Goal: Task Accomplishment & Management: Use online tool/utility

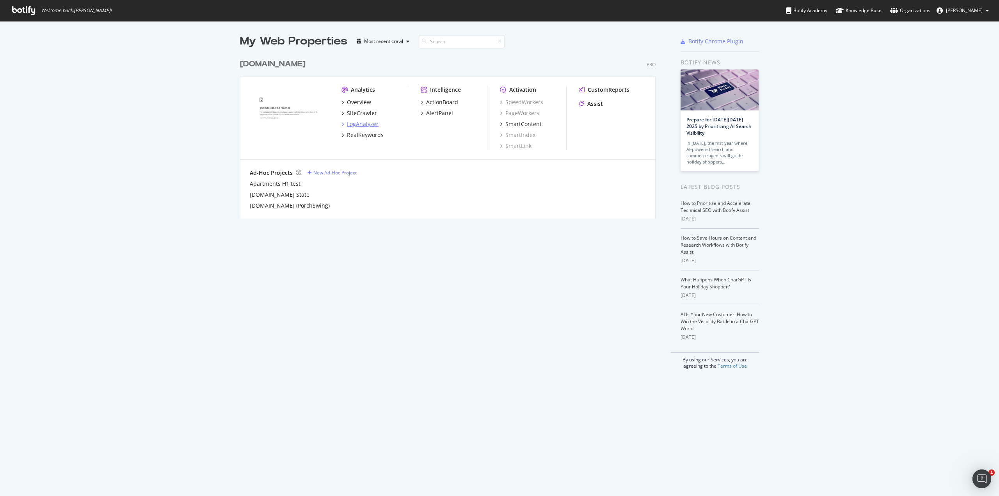
click at [357, 120] on div "LogAnalyzer" at bounding box center [363, 124] width 32 height 8
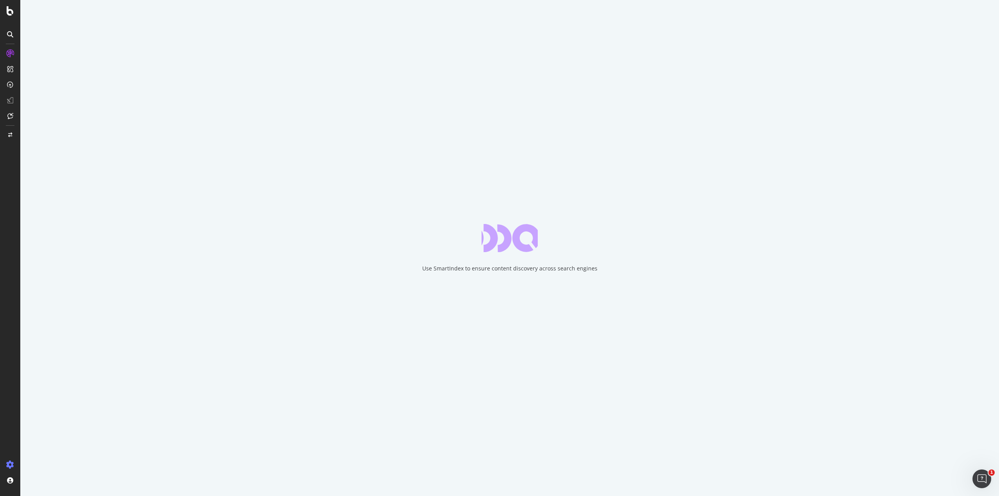
drag, startPoint x: 8, startPoint y: 457, endPoint x: 11, endPoint y: 460, distance: 4.7
click at [9, 459] on div at bounding box center [10, 248] width 20 height 496
click at [38, 463] on div "Segment Editor" at bounding box center [61, 461] width 74 height 6
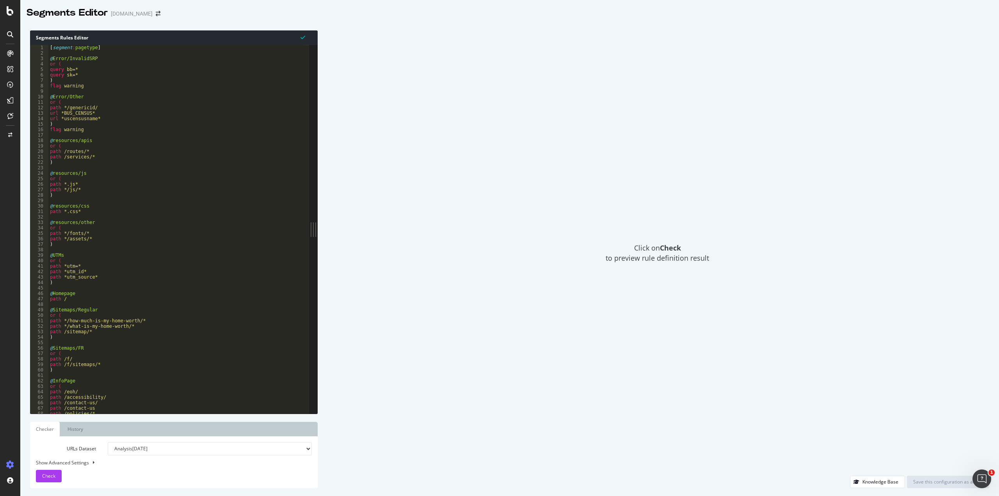
click at [224, 147] on div "[ segment : pagetype ] @ Error/InvalidSRP or ( query bb=* query sk=* ) flag war…" at bounding box center [175, 235] width 255 height 380
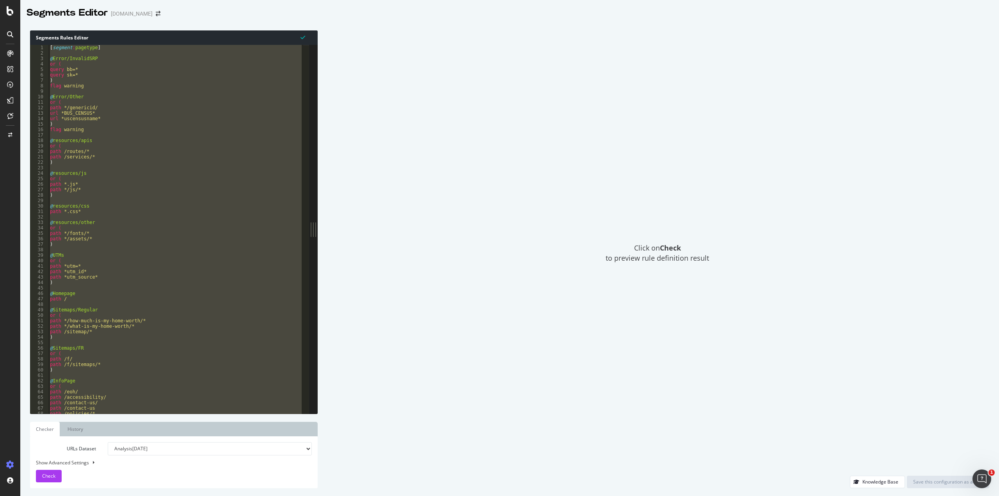
type textarea "path *utm_id* )"
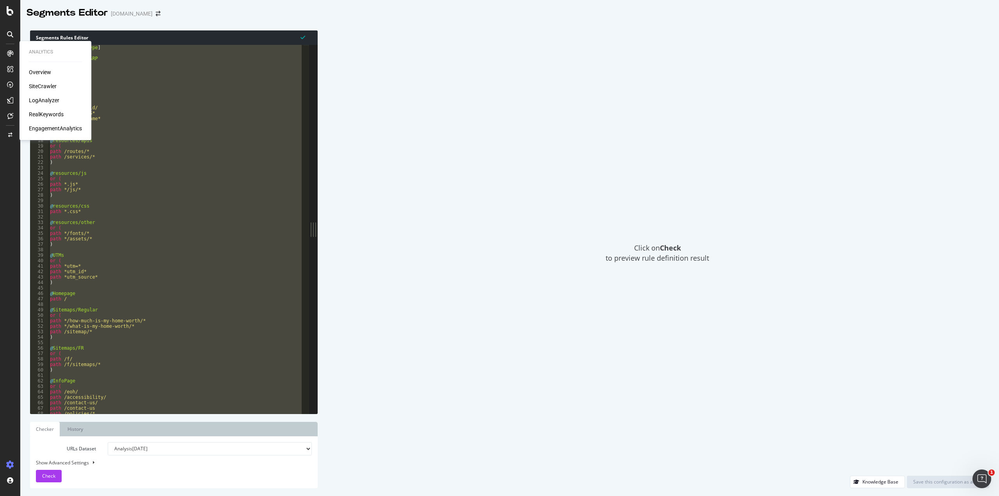
click at [39, 100] on div "LogAnalyzer" at bounding box center [44, 100] width 30 height 8
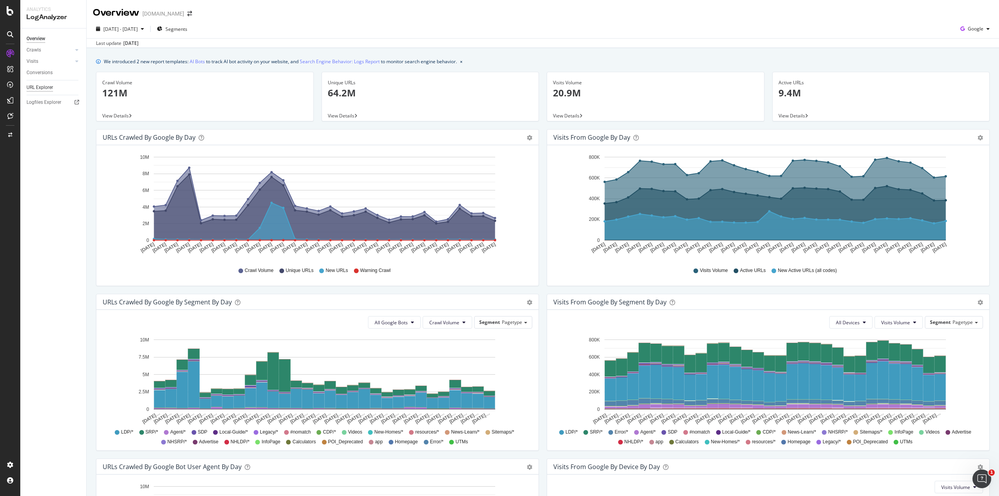
click at [39, 90] on div "URL Explorer" at bounding box center [40, 88] width 27 height 8
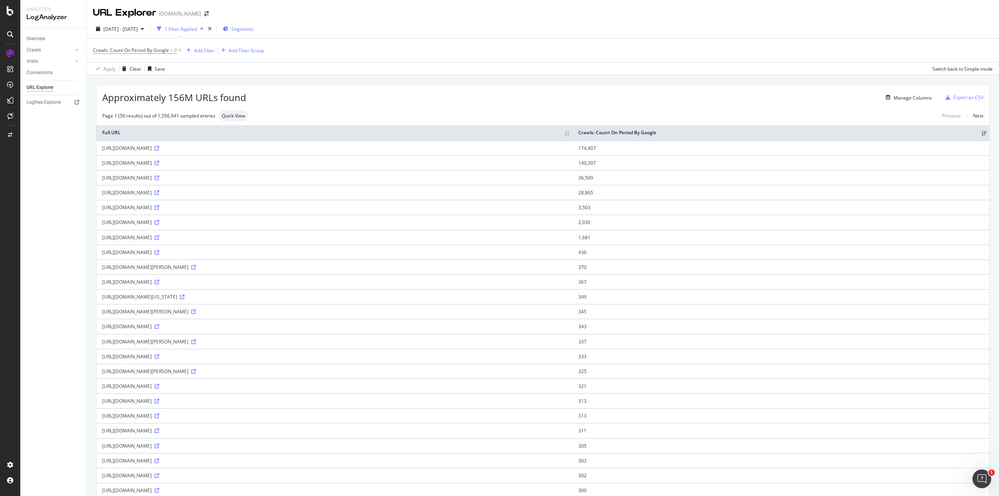
click at [253, 32] on span "Segments" at bounding box center [242, 29] width 22 height 7
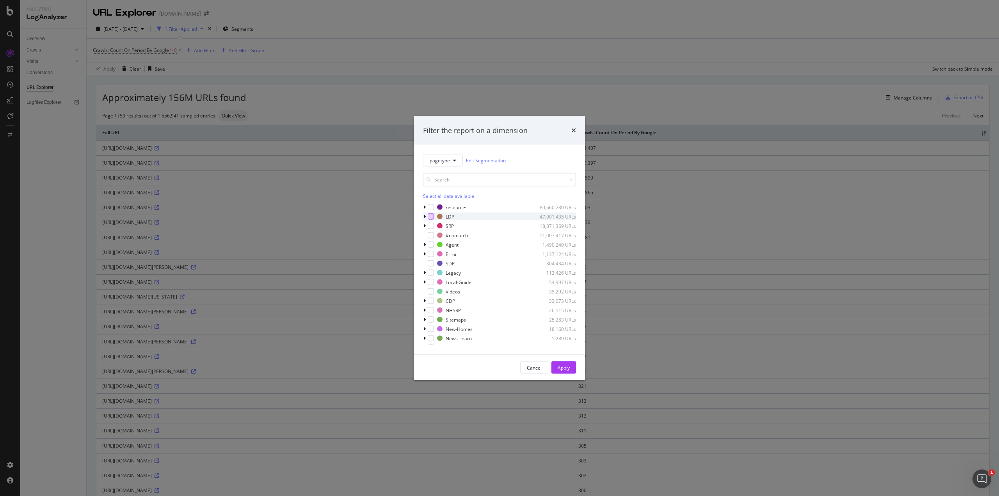
click at [430, 217] on div "modal" at bounding box center [431, 216] width 6 height 6
click at [425, 217] on icon "modal" at bounding box center [424, 216] width 2 height 5
click at [425, 217] on icon "modal" at bounding box center [424, 216] width 3 height 5
click at [423, 217] on icon "modal" at bounding box center [424, 216] width 2 height 5
click at [435, 229] on div "junkldppurge 1,425,935 URLs" at bounding box center [499, 226] width 153 height 8
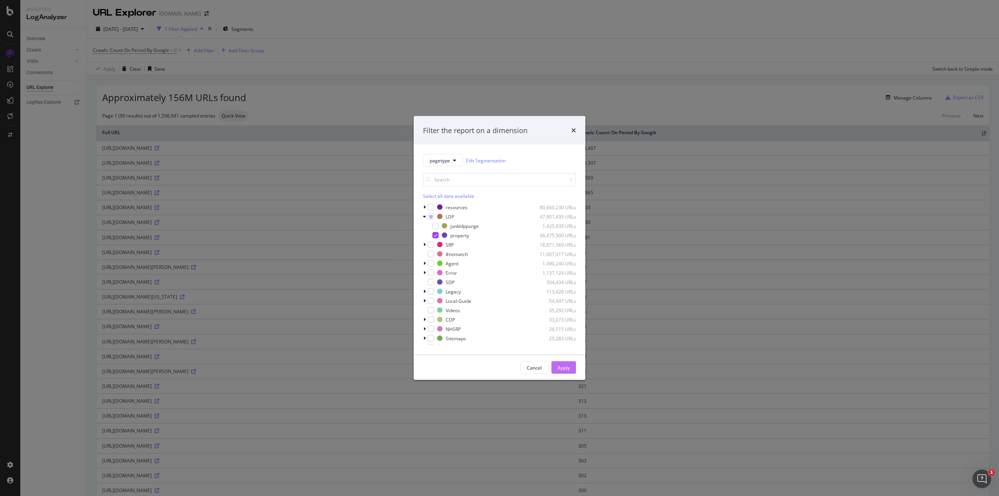
click at [557, 364] on button "Apply" at bounding box center [563, 367] width 25 height 12
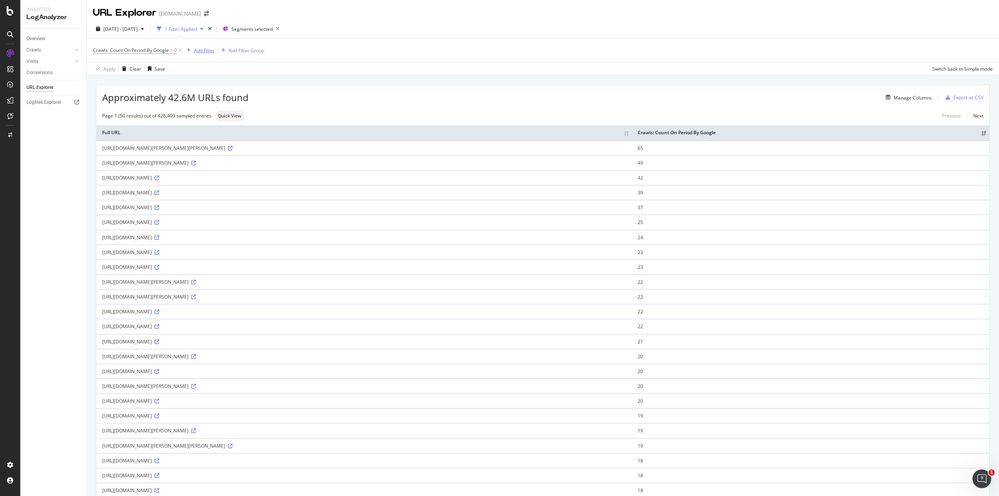
click at [199, 53] on div "Add Filter" at bounding box center [204, 50] width 21 height 7
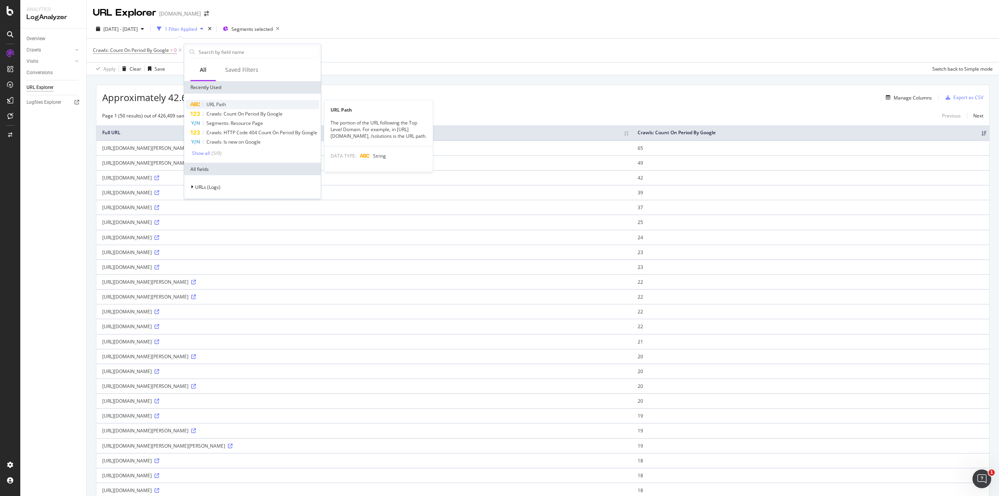
click at [222, 101] on span "URL Path" at bounding box center [216, 104] width 20 height 7
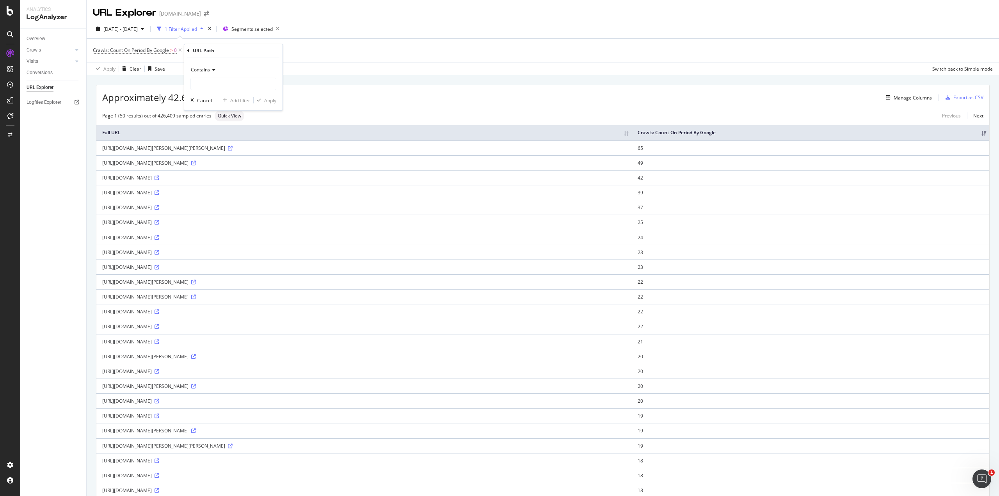
click at [210, 69] on icon at bounding box center [212, 70] width 5 height 5
click at [208, 82] on input "text" at bounding box center [233, 84] width 85 height 12
type input "="
click at [268, 101] on div "Apply" at bounding box center [270, 100] width 12 height 7
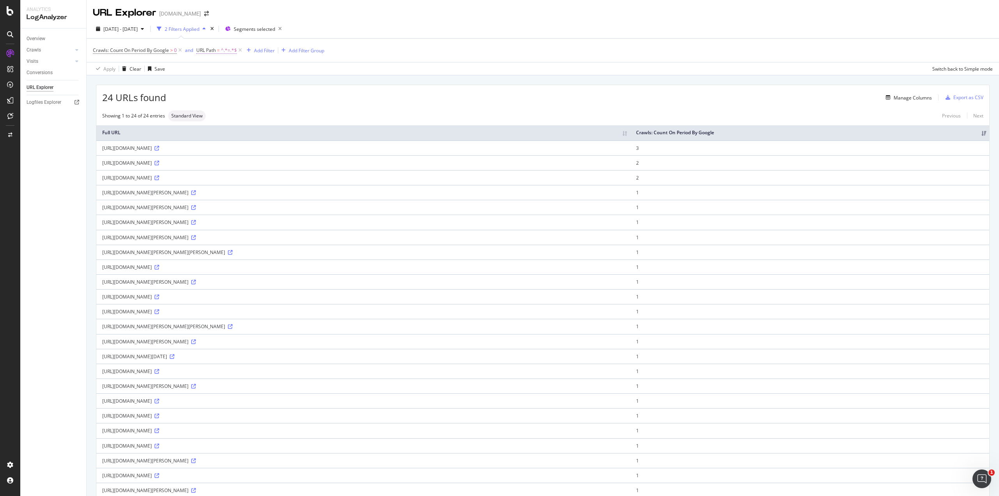
click at [224, 52] on span "^.*=.*$" at bounding box center [229, 50] width 16 height 11
click at [232, 85] on input "=" at bounding box center [241, 82] width 74 height 12
type input "?"
click at [281, 103] on button "Apply" at bounding box center [278, 99] width 23 height 8
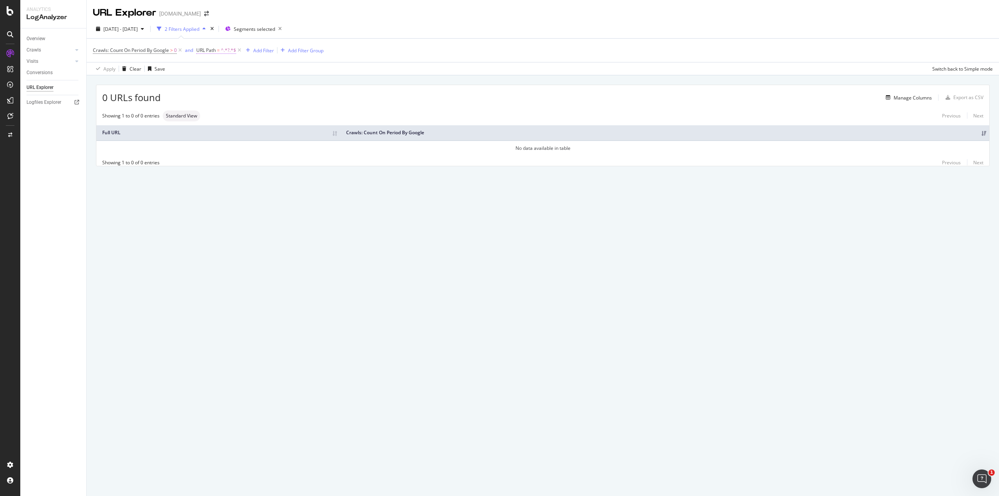
click at [229, 52] on span "^.*?.*$" at bounding box center [228, 50] width 15 height 11
click at [230, 83] on input "?" at bounding box center [241, 82] width 74 height 12
type input "="
click at [288, 98] on div "Apply" at bounding box center [283, 99] width 12 height 7
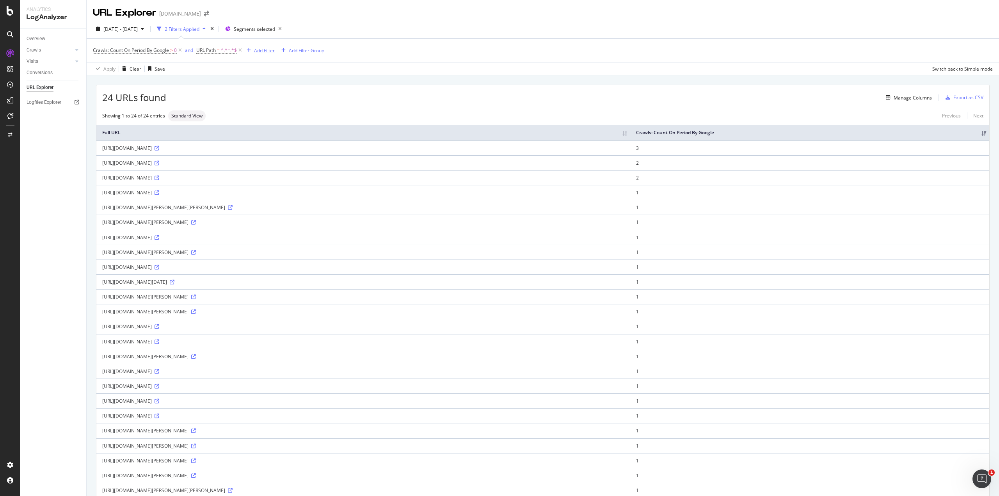
click at [265, 51] on div "Add Filter" at bounding box center [264, 50] width 21 height 7
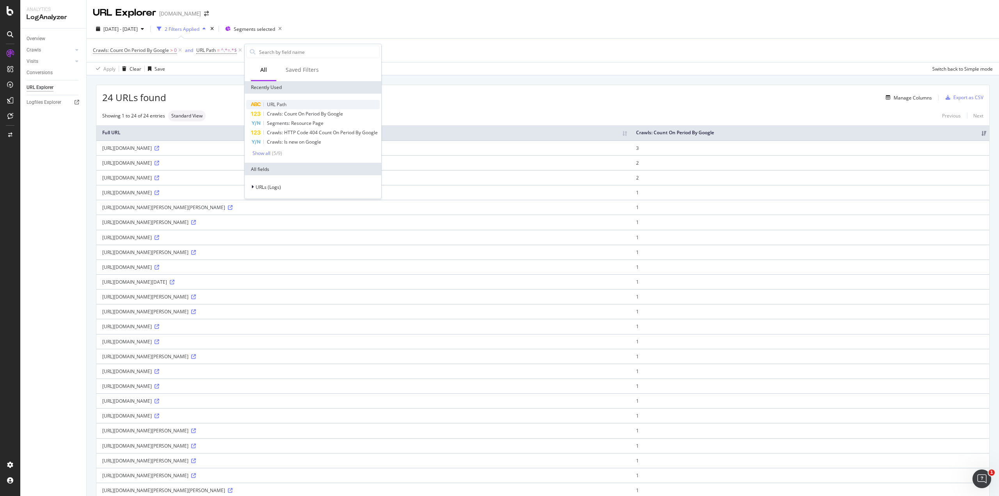
click at [275, 102] on span "URL Path" at bounding box center [277, 104] width 20 height 7
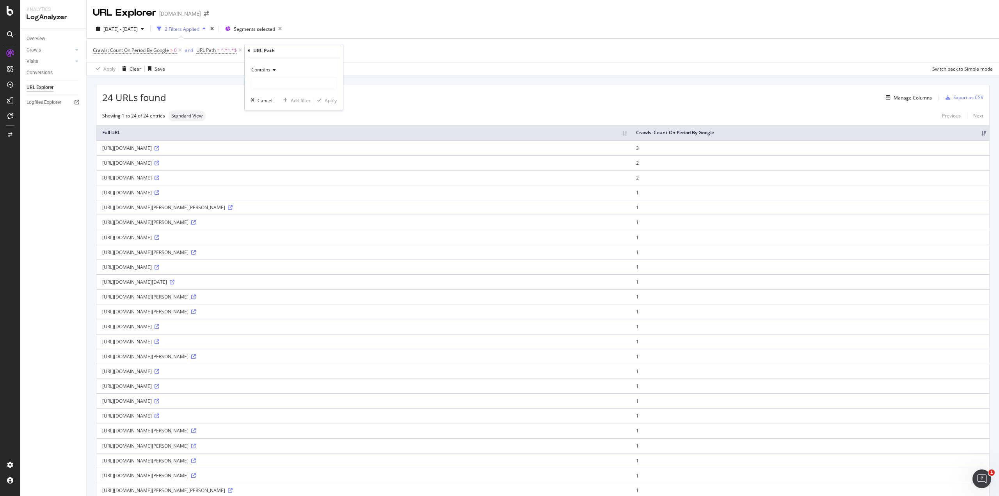
click at [269, 72] on span "Contains" at bounding box center [260, 69] width 19 height 7
click at [267, 156] on span "Doesn't contain" at bounding box center [272, 157] width 34 height 7
click at [265, 83] on input "text" at bounding box center [293, 84] width 85 height 12
type input "%"
click at [322, 102] on div "button" at bounding box center [319, 100] width 11 height 5
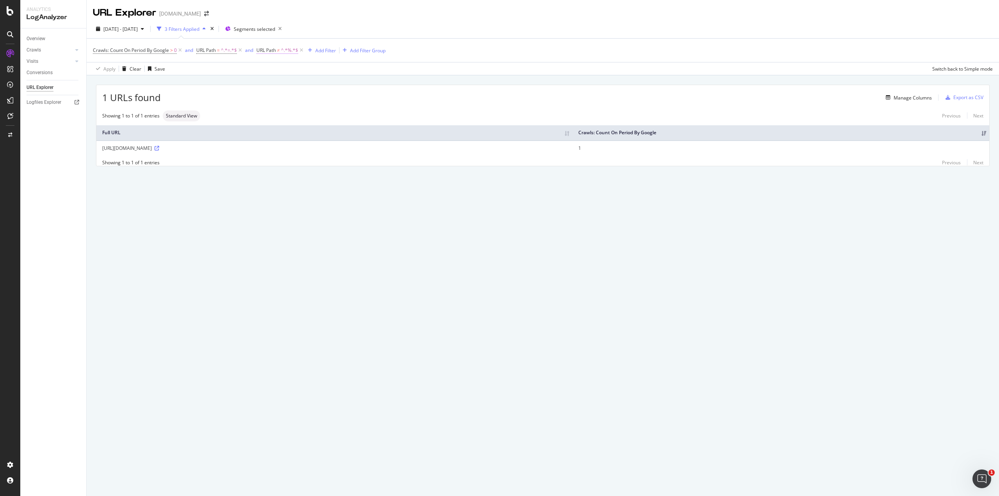
click at [285, 51] on span "^.*%.*$" at bounding box center [289, 50] width 17 height 11
click at [345, 82] on icon at bounding box center [343, 82] width 4 height 5
click at [246, 66] on div "Apply Clear Save Switch back to Simple mode" at bounding box center [543, 68] width 912 height 13
click at [301, 48] on icon at bounding box center [301, 50] width 7 height 8
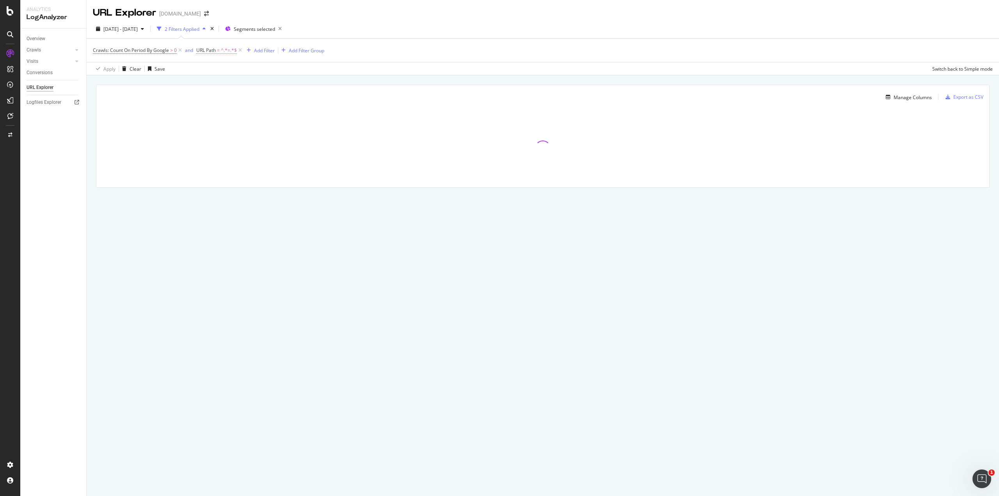
click at [220, 51] on span "=" at bounding box center [218, 50] width 3 height 7
click at [187, 67] on div "Apply Clear Save Switch back to Simple mode" at bounding box center [543, 68] width 912 height 13
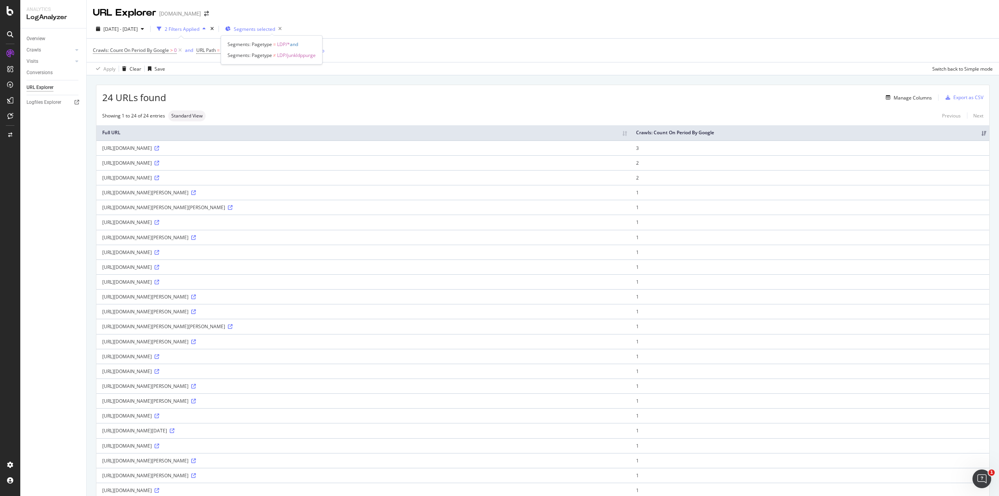
click at [275, 31] on span "Segments selected" at bounding box center [254, 29] width 41 height 7
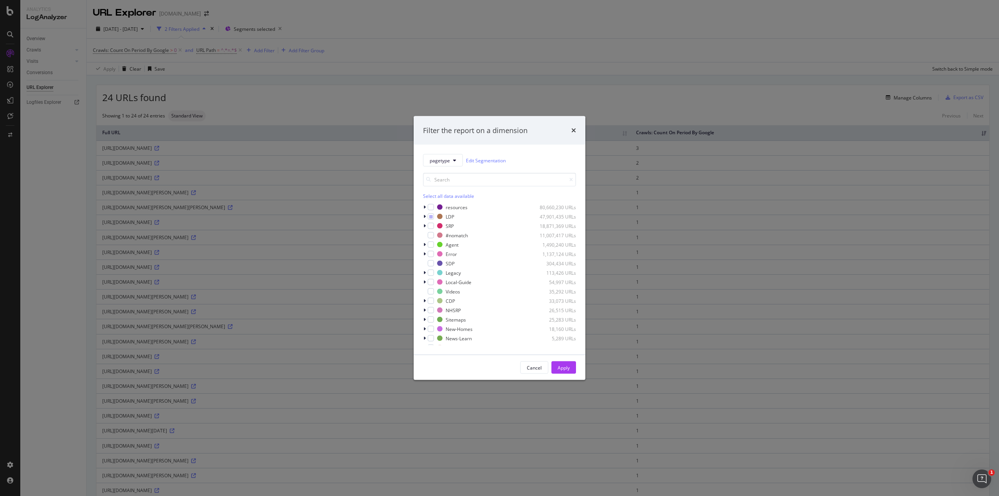
click at [423, 253] on div "pagetype Edit Segmentation Select all data available resources 80,660,230 URLs …" at bounding box center [500, 250] width 172 height 210
click at [423, 253] on icon "modal" at bounding box center [424, 254] width 2 height 5
click at [430, 219] on div "modal" at bounding box center [431, 216] width 6 height 6
click at [433, 217] on div "modal" at bounding box center [431, 216] width 6 height 6
click at [436, 264] on div "modal" at bounding box center [435, 263] width 6 height 6
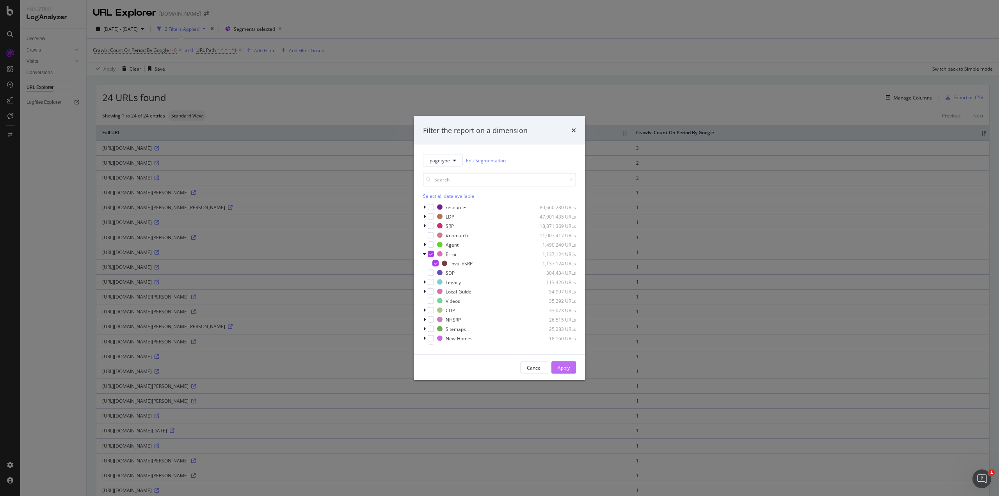
click at [564, 368] on div "Apply" at bounding box center [564, 367] width 12 height 7
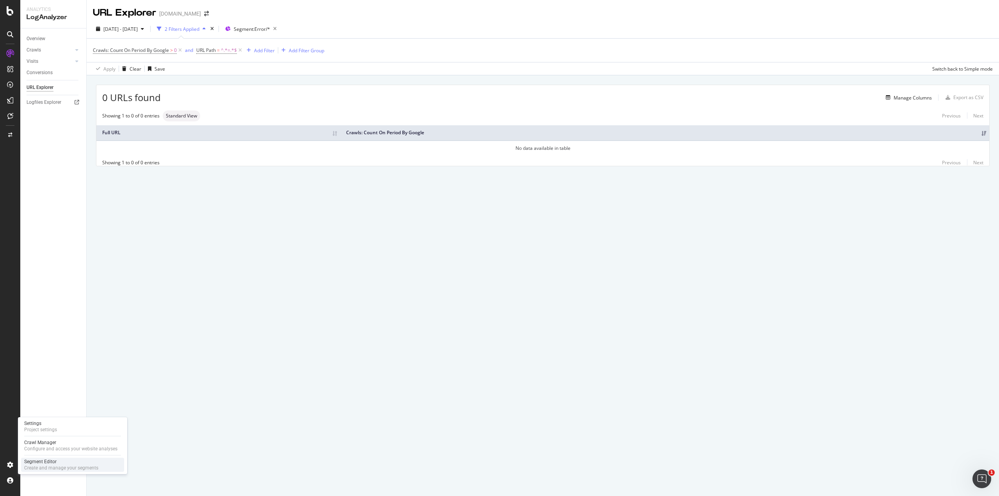
click at [29, 465] on div "Create and manage your segments" at bounding box center [61, 468] width 74 height 6
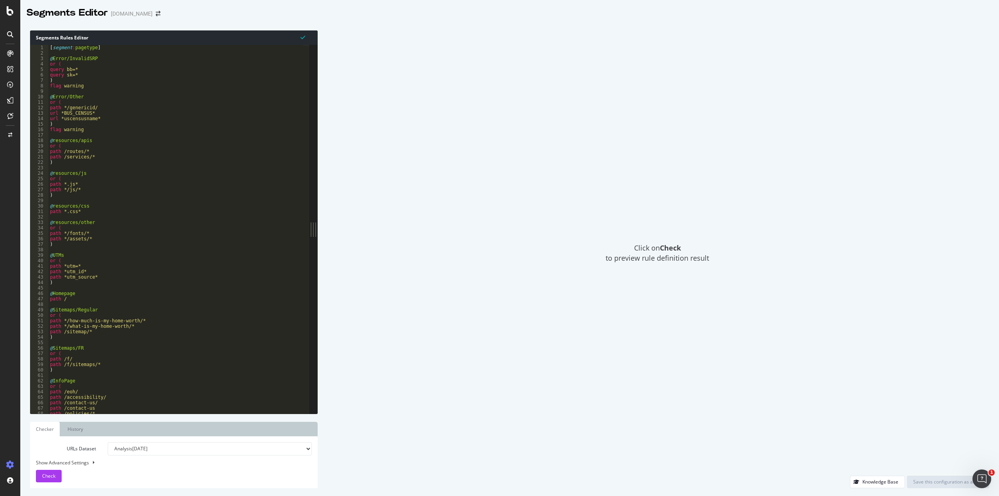
type textarea ")"
click at [72, 285] on div "[ segment : pagetype ] @ Error/InvalidSRP or ( query bb=* query sk=* ) flag war…" at bounding box center [175, 235] width 255 height 380
paste textarea "path *t=*"
type textarea "path *t=*"
click at [84, 462] on div "Show Advanced Settings" at bounding box center [168, 462] width 276 height 7
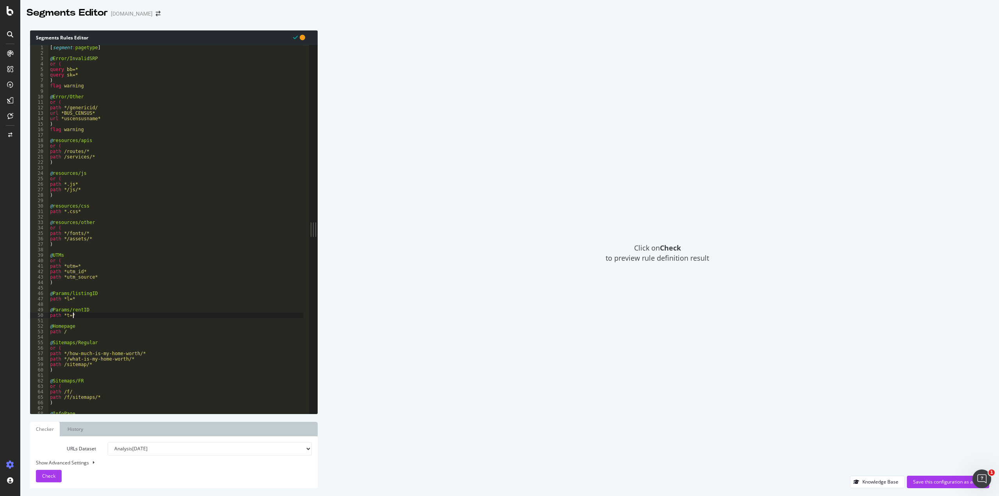
select select "5000"
select select "100"
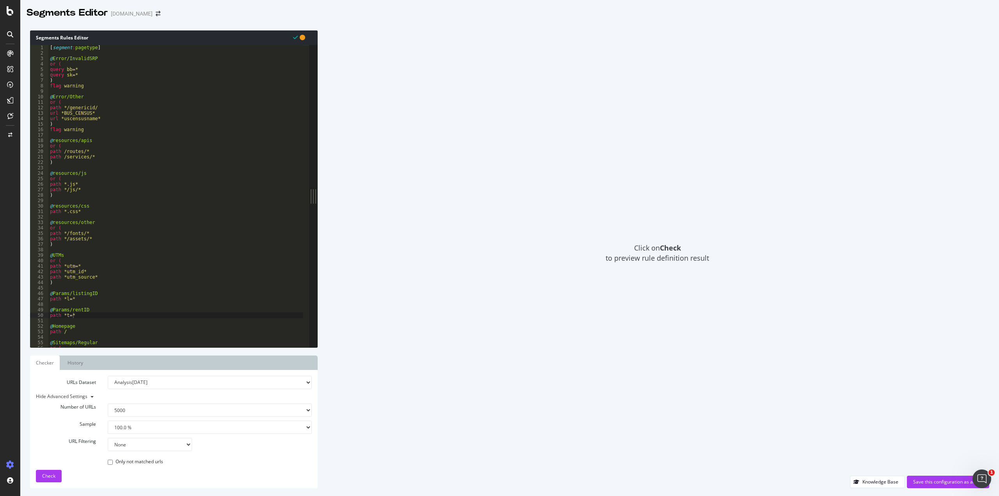
click at [133, 411] on select "100 500 1000 5000" at bounding box center [210, 409] width 204 height 13
click at [133, 449] on select "None Equal to Not equal to Starts with Doesn't start with Ends with Doesn't end…" at bounding box center [150, 444] width 84 height 13
select select "eq"
click at [108, 438] on select "None Equal to Not equal to Starts with Doesn't start with Ends with Doesn't end…" at bounding box center [150, 444] width 84 height 13
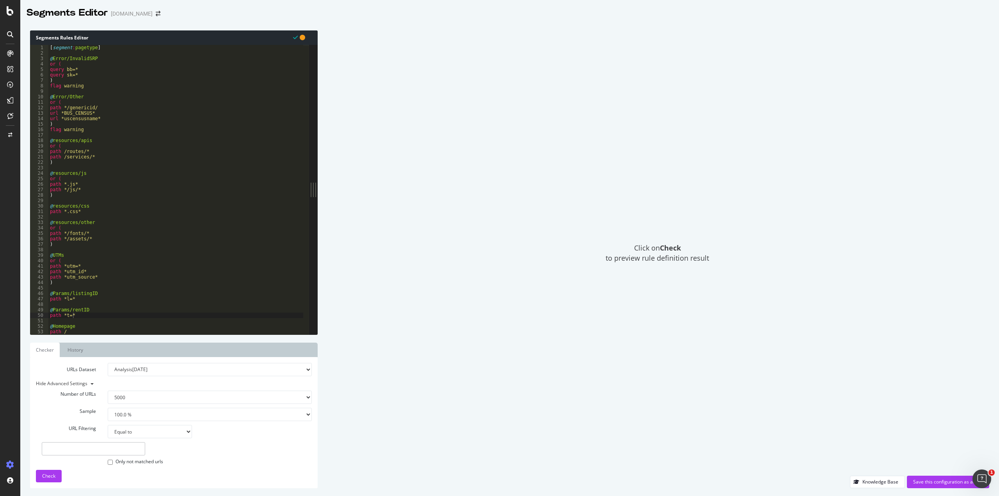
click at [144, 437] on select "None Equal to Not equal to Starts with Doesn't start with Ends with Doesn't end…" at bounding box center [150, 431] width 84 height 13
click at [116, 448] on input "text" at bounding box center [93, 448] width 103 height 13
paste input "[URL][DOMAIN_NAME]"
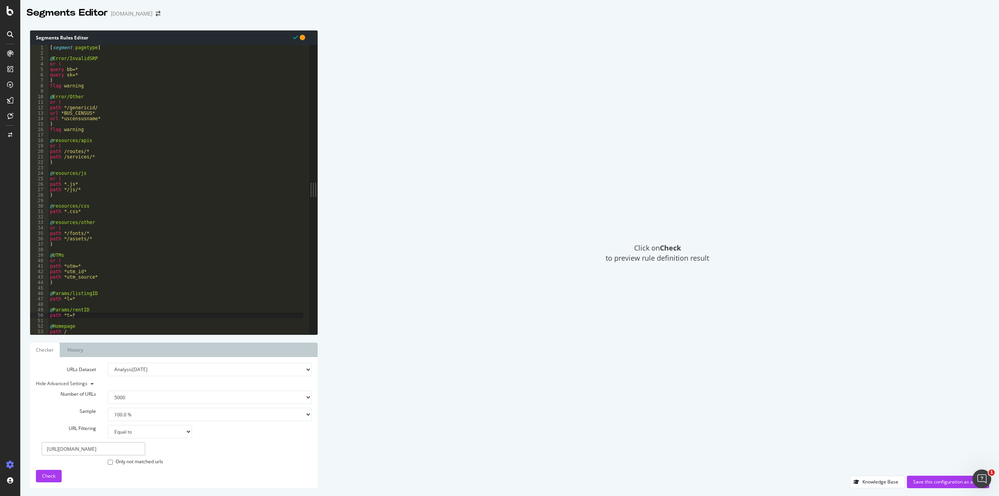
type input "[URL][DOMAIN_NAME]"
click at [134, 434] on select "None Equal to Not equal to Starts with Doesn't start with Ends with Doesn't end…" at bounding box center [150, 431] width 84 height 13
click at [50, 474] on span "Check" at bounding box center [48, 476] width 13 height 7
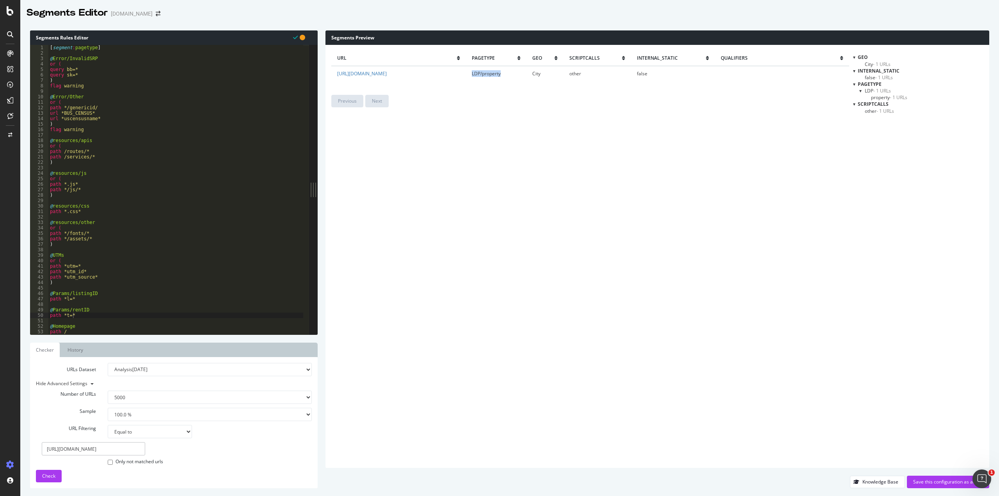
drag, startPoint x: 574, startPoint y: 74, endPoint x: 607, endPoint y: 74, distance: 33.6
click at [527, 74] on td "LDP/property" at bounding box center [496, 73] width 61 height 15
drag, startPoint x: 621, startPoint y: 75, endPoint x: 629, endPoint y: 75, distance: 7.8
click at [563, 75] on td "City" at bounding box center [544, 73] width 37 height 15
drag, startPoint x: 645, startPoint y: 73, endPoint x: 664, endPoint y: 73, distance: 18.7
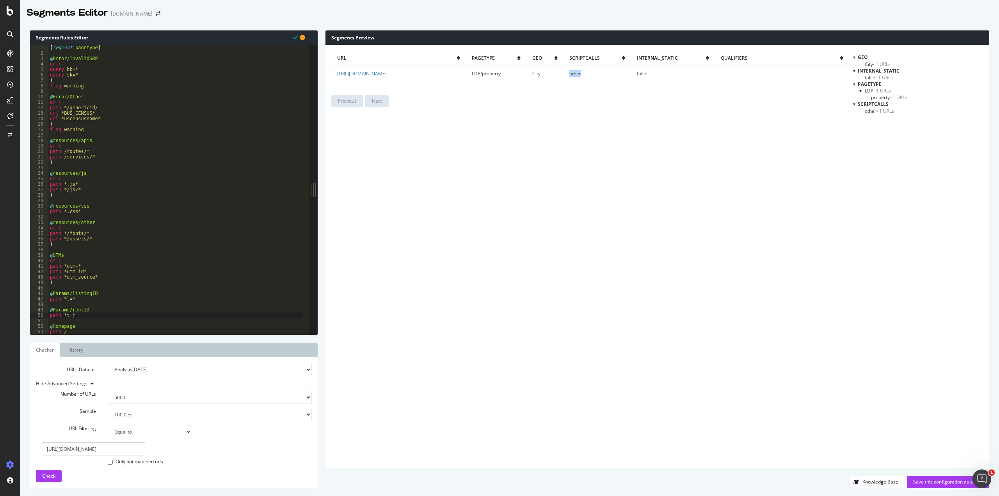
click at [631, 73] on td "other" at bounding box center [597, 73] width 68 height 15
drag, startPoint x: 692, startPoint y: 73, endPoint x: 708, endPoint y: 73, distance: 15.6
click at [708, 73] on td "false" at bounding box center [673, 73] width 84 height 15
click at [714, 75] on td "false" at bounding box center [673, 73] width 84 height 15
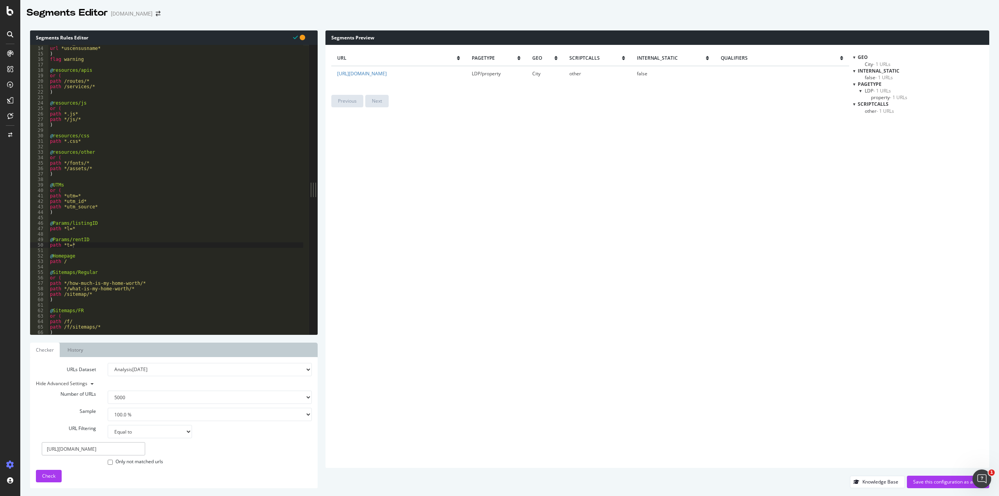
click at [96, 243] on div "url *BUS_CENSUS* url *uscensusname* ) flag warning @ resources/apis or ( path /…" at bounding box center [175, 190] width 255 height 300
click at [66, 229] on div "url *BUS_CENSUS* url *uscensusname* ) flag warning @ resources/apis or ( path /…" at bounding box center [175, 190] width 255 height 300
type textarea "path l=*"
type textarea "@Params/rentID"
type textarea "query l=*"
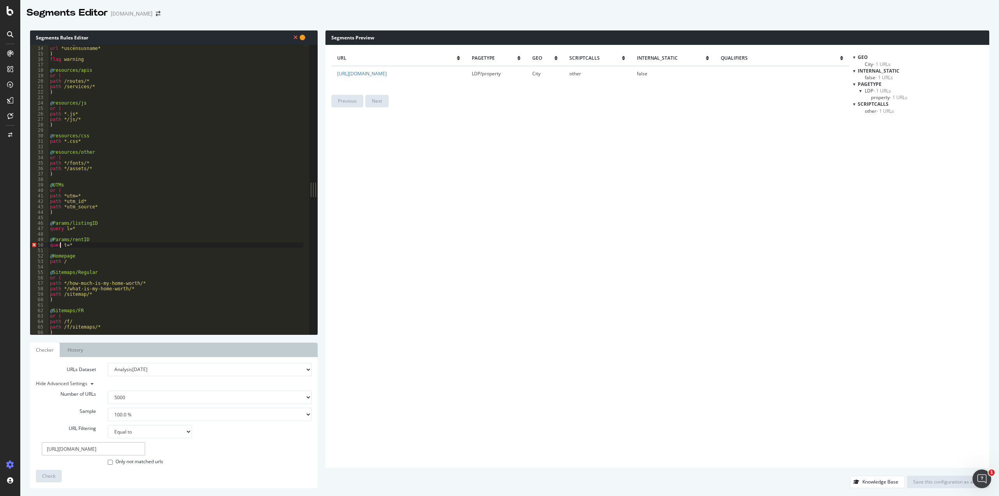
scroll to position [0, 1]
click at [53, 474] on span "Check" at bounding box center [48, 476] width 13 height 7
drag, startPoint x: 572, startPoint y: 75, endPoint x: 603, endPoint y: 75, distance: 30.4
click at [503, 75] on span "Params/rentID" at bounding box center [487, 73] width 32 height 7
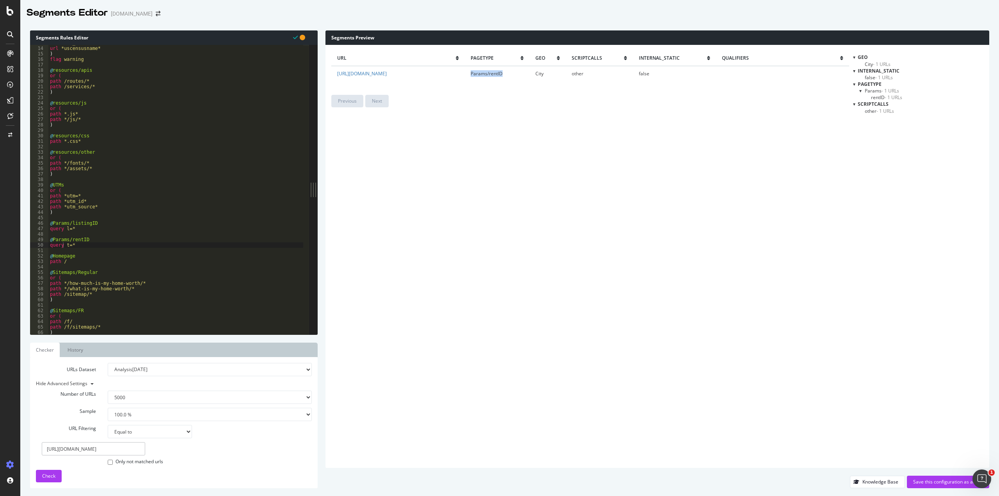
drag, startPoint x: 573, startPoint y: 73, endPoint x: 612, endPoint y: 76, distance: 39.5
click at [530, 76] on td "Params/rentID" at bounding box center [497, 73] width 65 height 15
click at [503, 73] on span "Params/rentID" at bounding box center [487, 73] width 32 height 7
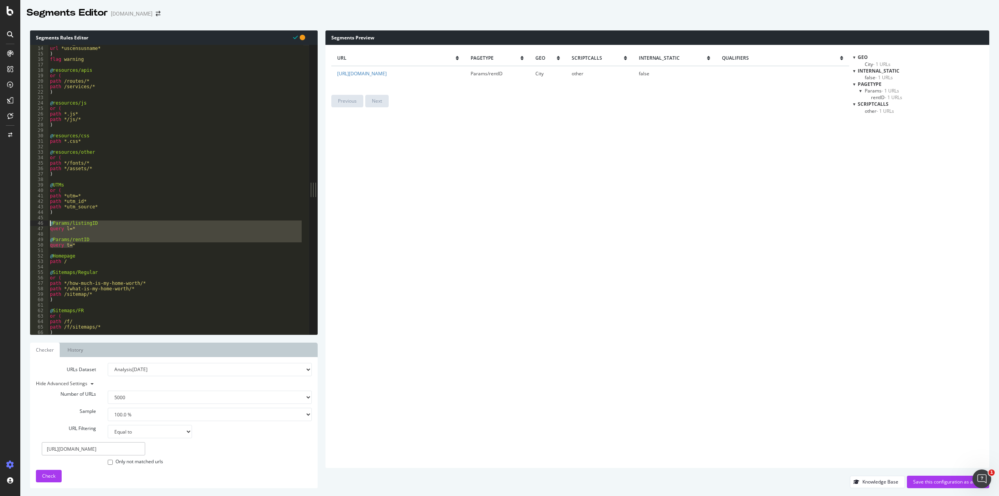
drag, startPoint x: 83, startPoint y: 246, endPoint x: 47, endPoint y: 224, distance: 41.9
click at [47, 224] on div "query t=* 13 14 15 16 17 18 19 20 21 22 23 24 25 26 27 28 29 30 31 32 33 34 35 …" at bounding box center [169, 190] width 279 height 290
type textarea "@Params/listingID query l=*"
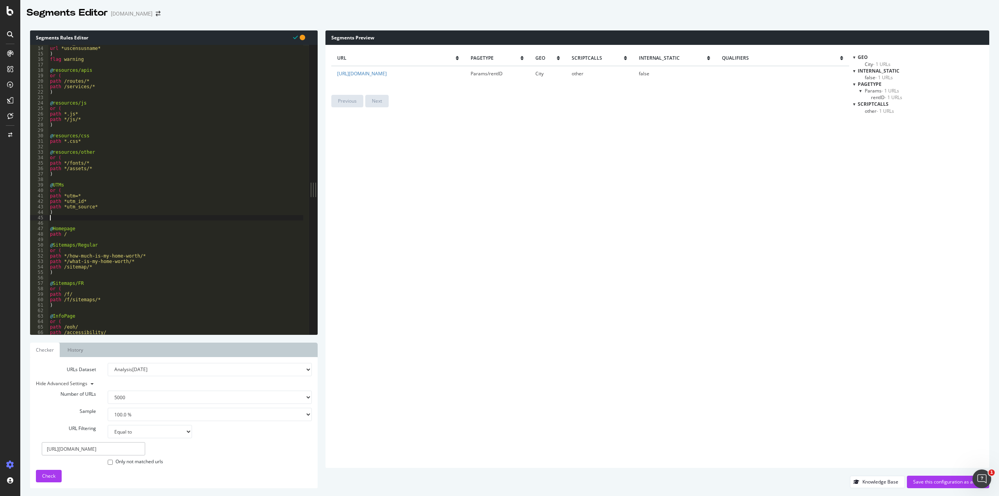
type textarea ")"
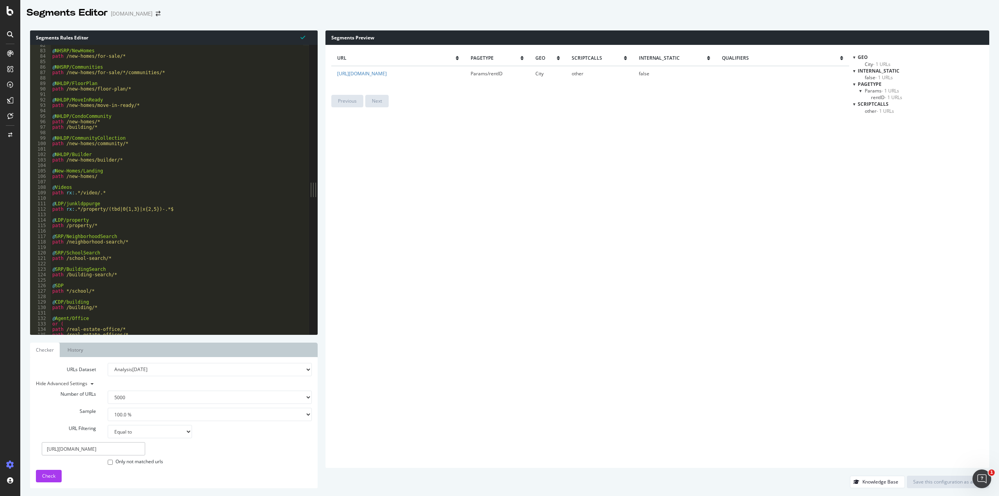
scroll to position [492, 0]
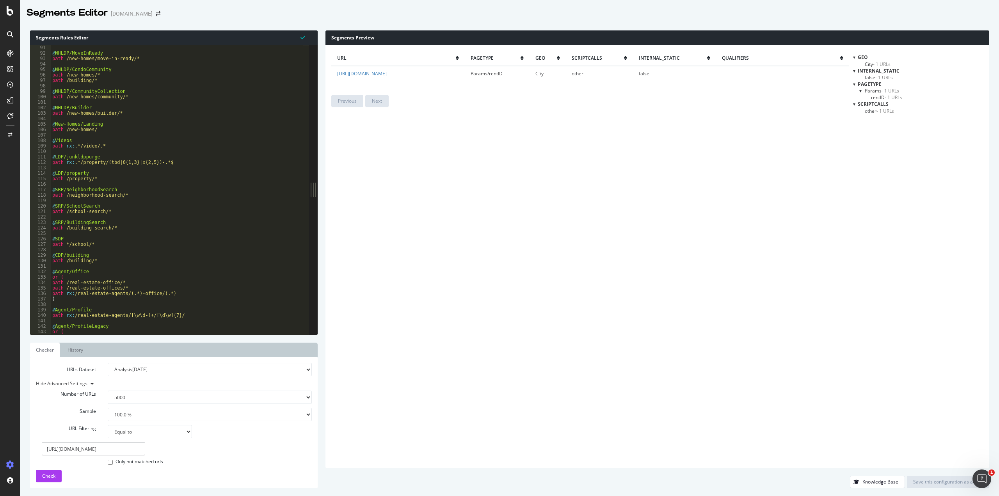
click at [106, 151] on div "@ NHLDP/MoveInReady path /new-homes/move-in-ready/* @ NHLDP/CondoCommunity path…" at bounding box center [177, 195] width 253 height 300
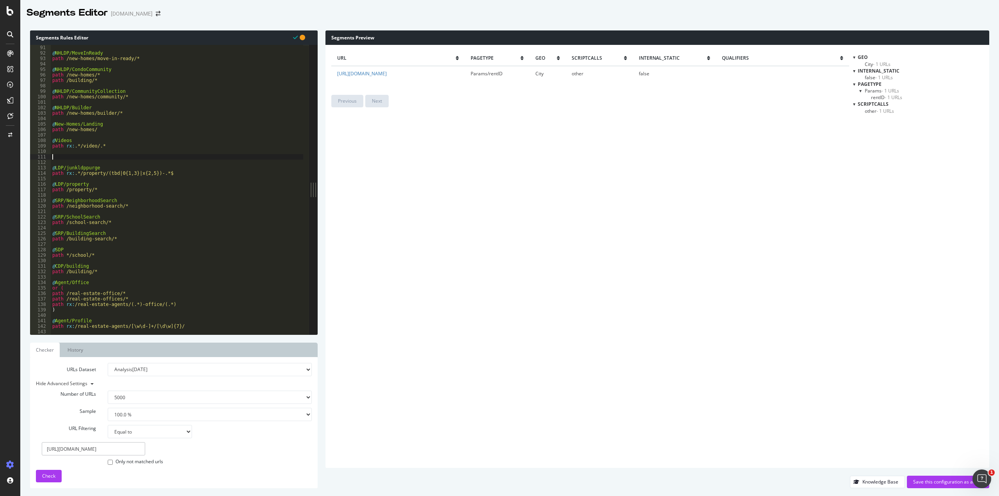
type textarea "@"
paste textarea "query t=*"
type textarea "@Params/rentID"
type textarea "query l=*"
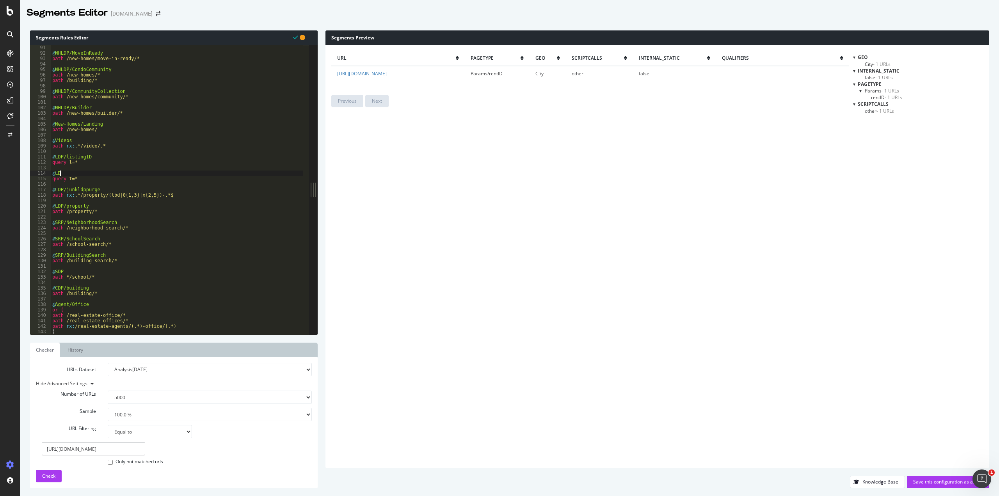
scroll to position [0, 0]
type textarea "@"
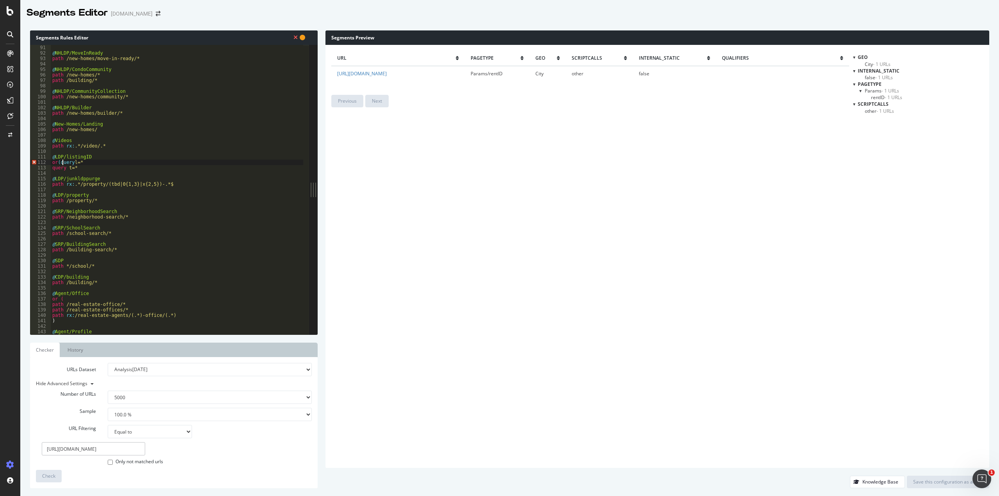
scroll to position [0, 0]
type textarea "query t=*"
type textarea ")"
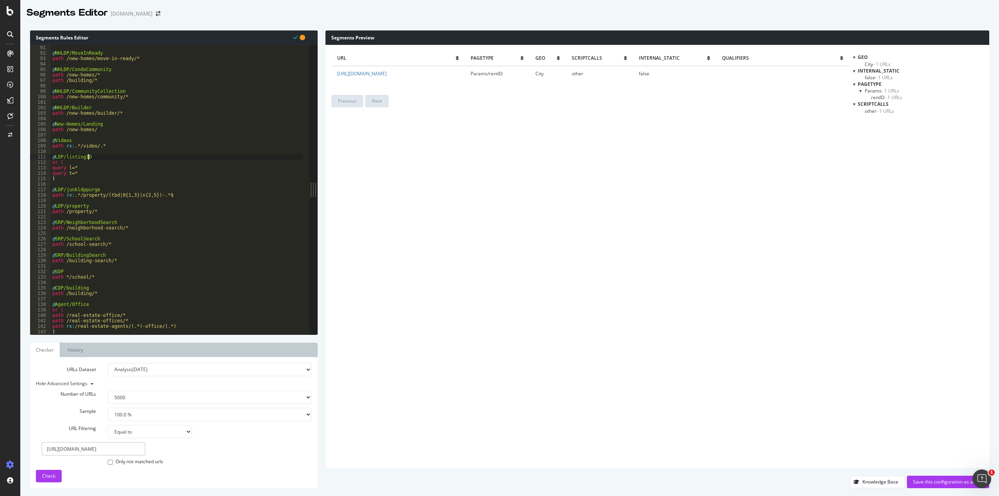
click at [97, 155] on div "@ NHLDP/MoveInReady path /new-homes/move-in-ready/* @ NHLDP/CondoCommunity path…" at bounding box center [177, 195] width 253 height 300
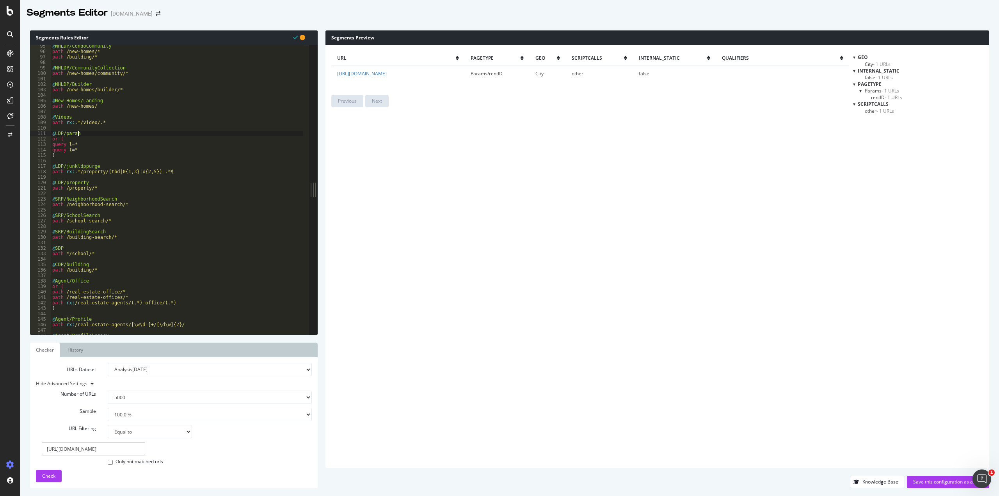
scroll to position [515, 0]
click at [68, 144] on div "@ NHLDP/CondoCommunity path /new-homes/* path /building/* @ NHLDP/CommunityColl…" at bounding box center [177, 193] width 253 height 300
click at [58, 476] on button "Check" at bounding box center [49, 476] width 26 height 12
click at [68, 145] on div "@ NHLDP/CondoCommunity path /new-homes/* path /building/* @ NHLDP/CommunityColl…" at bounding box center [177, 193] width 253 height 300
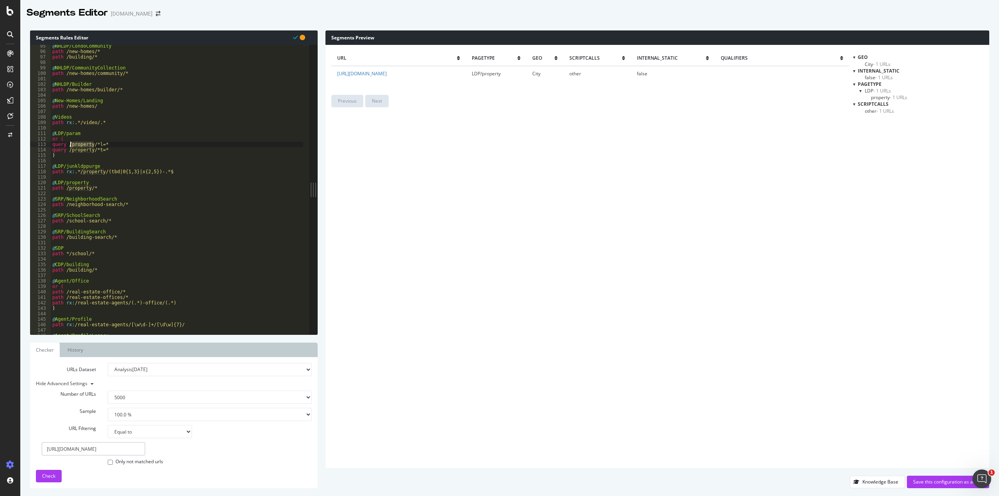
drag, startPoint x: 80, startPoint y: 144, endPoint x: 69, endPoint y: 144, distance: 10.9
click at [69, 144] on div "@ NHLDP/CondoCommunity path /new-homes/* path /building/* @ NHLDP/CommunityColl…" at bounding box center [177, 193] width 253 height 300
click at [51, 478] on span "Check" at bounding box center [48, 476] width 13 height 7
drag, startPoint x: 579, startPoint y: 73, endPoint x: 597, endPoint y: 75, distance: 17.2
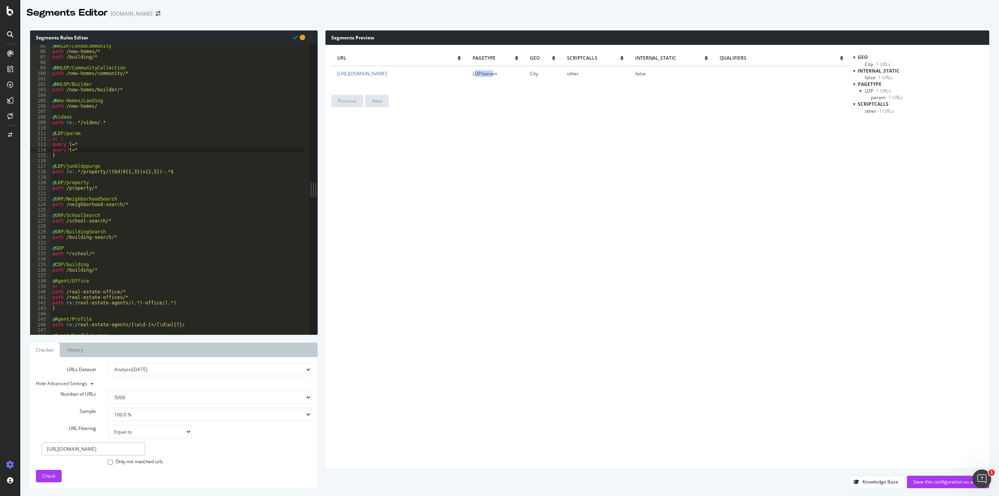
click at [497, 75] on span "LDP/param" at bounding box center [485, 73] width 25 height 7
drag, startPoint x: 574, startPoint y: 73, endPoint x: 584, endPoint y: 72, distance: 10.2
click at [524, 72] on td "LDP/param" at bounding box center [495, 73] width 57 height 15
drag, startPoint x: 586, startPoint y: 75, endPoint x: 601, endPoint y: 93, distance: 23.8
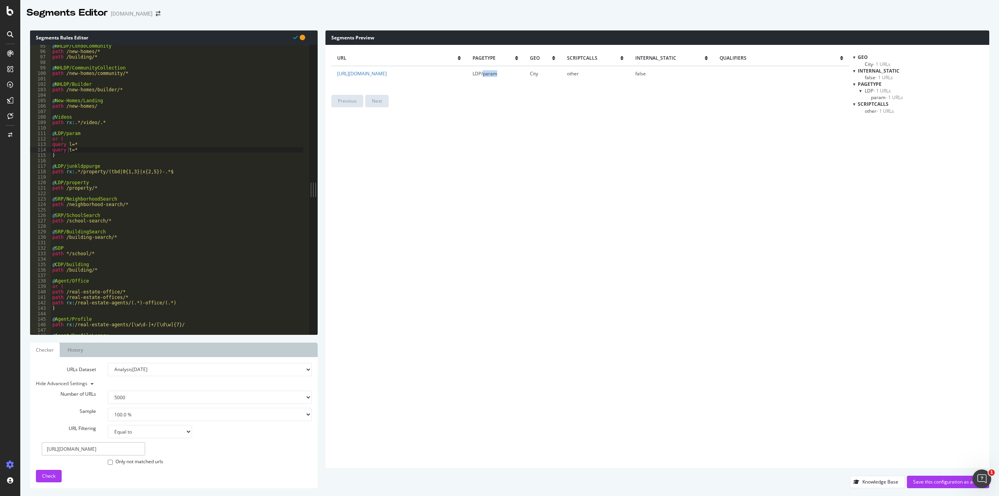
click at [601, 81] on div "url pagetype Geo scriptcalls internal_static qualifiers [URL][DOMAIN_NAME] LDP/…" at bounding box center [589, 69] width 517 height 37
click at [497, 76] on span "LDP/param" at bounding box center [485, 73] width 25 height 7
type textarea "or ("
drag, startPoint x: 67, startPoint y: 137, endPoint x: 53, endPoint y: 139, distance: 14.2
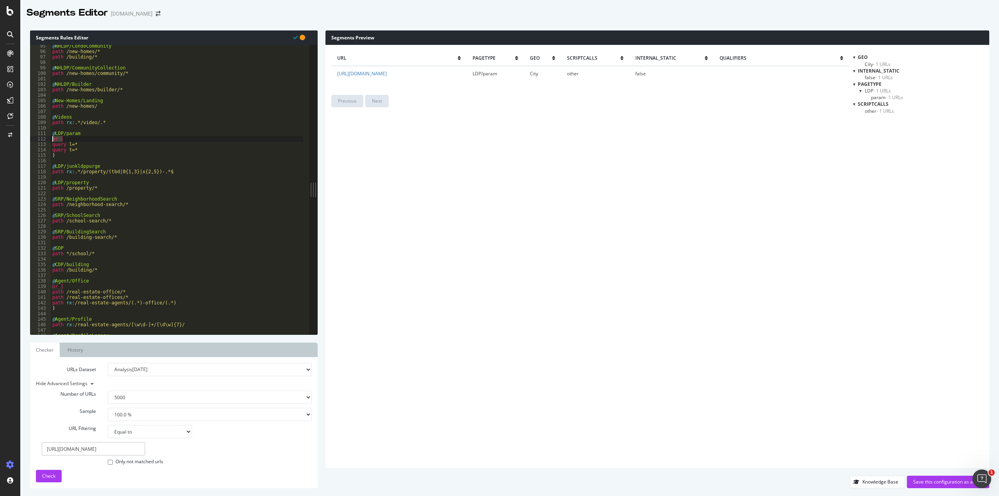
click at [53, 139] on div "@ NHLDP/CondoCommunity path /new-homes/* path /building/* @ NHLDP/CommunityColl…" at bounding box center [177, 193] width 253 height 300
type textarea "query l=*"
type textarea ")"
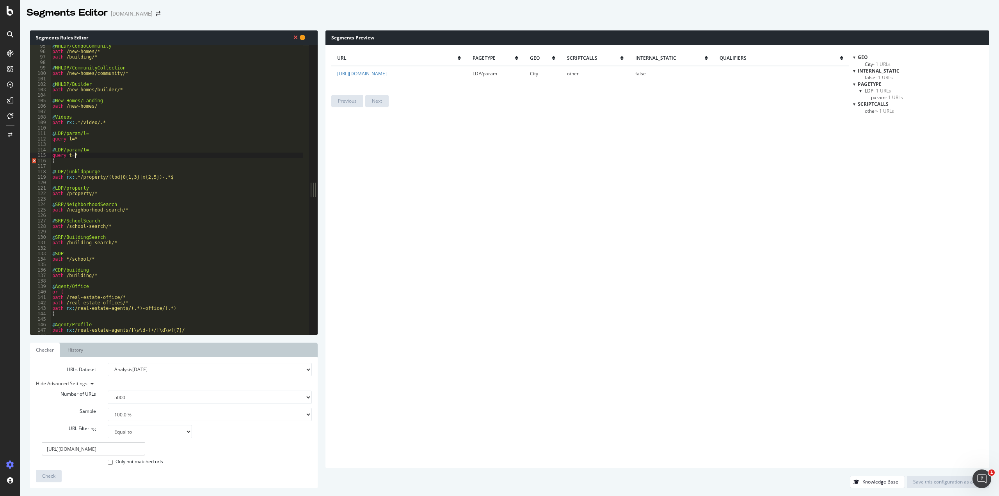
scroll to position [0, 0]
type textarea "query t=*"
click at [46, 474] on span "Check" at bounding box center [48, 476] width 13 height 7
click at [944, 480] on div "Save this configuration as active" at bounding box center [948, 481] width 70 height 7
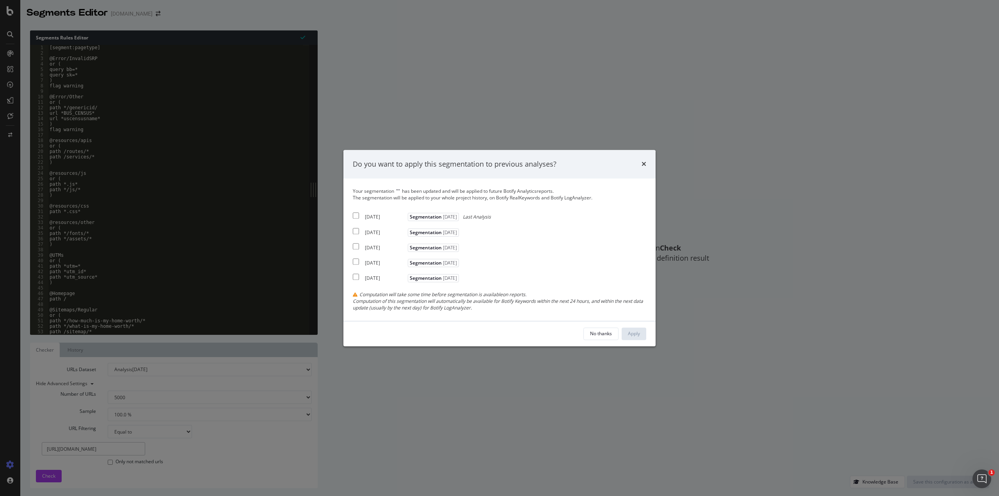
click at [356, 216] on input "modal" at bounding box center [356, 216] width 6 height 6
checkbox input "true"
click at [354, 231] on input "modal" at bounding box center [356, 231] width 6 height 6
checkbox input "true"
click at [356, 247] on input "modal" at bounding box center [356, 246] width 6 height 6
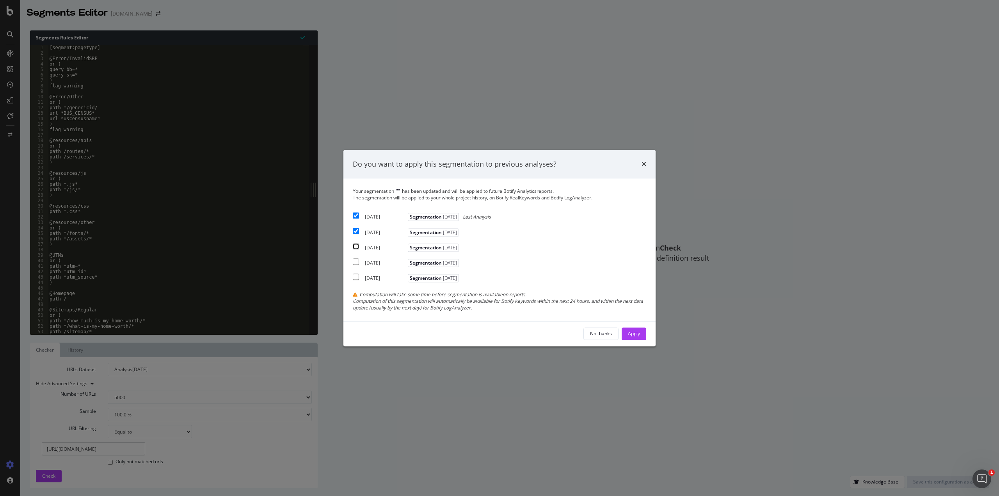
checkbox input "true"
click at [644, 333] on button "Apply" at bounding box center [634, 333] width 25 height 12
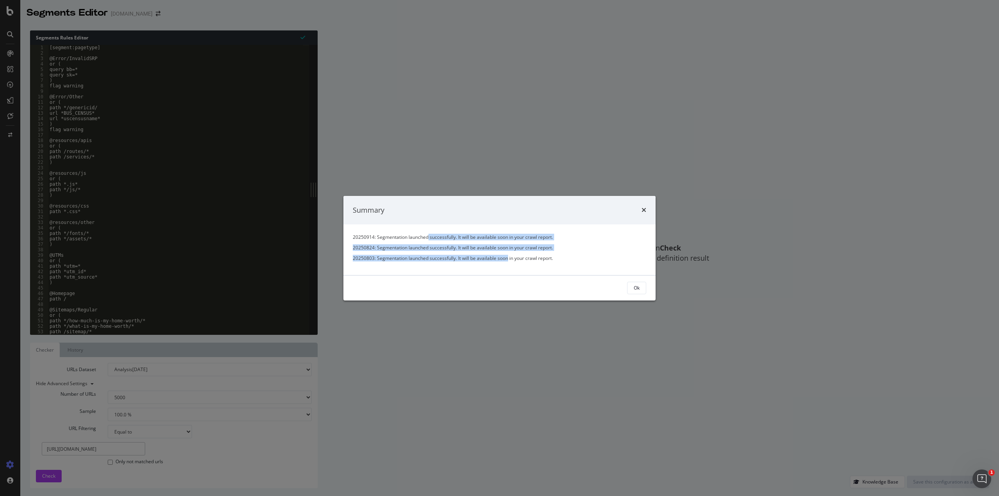
drag, startPoint x: 410, startPoint y: 238, endPoint x: 492, endPoint y: 270, distance: 87.7
click at [492, 270] on div "20250914: Segmentation launched successfully. It will be available soon in your…" at bounding box center [499, 249] width 312 height 50
drag, startPoint x: 489, startPoint y: 238, endPoint x: 505, endPoint y: 262, distance: 29.0
click at [505, 262] on div "20250914: Segmentation launched successfully. It will be available soon in your…" at bounding box center [499, 249] width 312 height 50
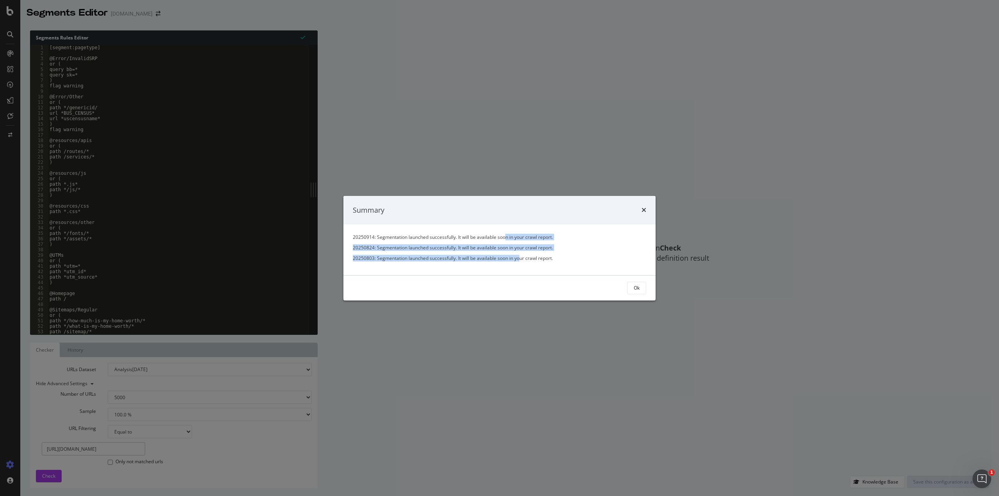
click at [505, 262] on div "20250914: Segmentation launched successfully. It will be available soon in your…" at bounding box center [499, 249] width 312 height 50
click at [634, 288] on div "Ok" at bounding box center [637, 287] width 6 height 7
